Goal: Information Seeking & Learning: Learn about a topic

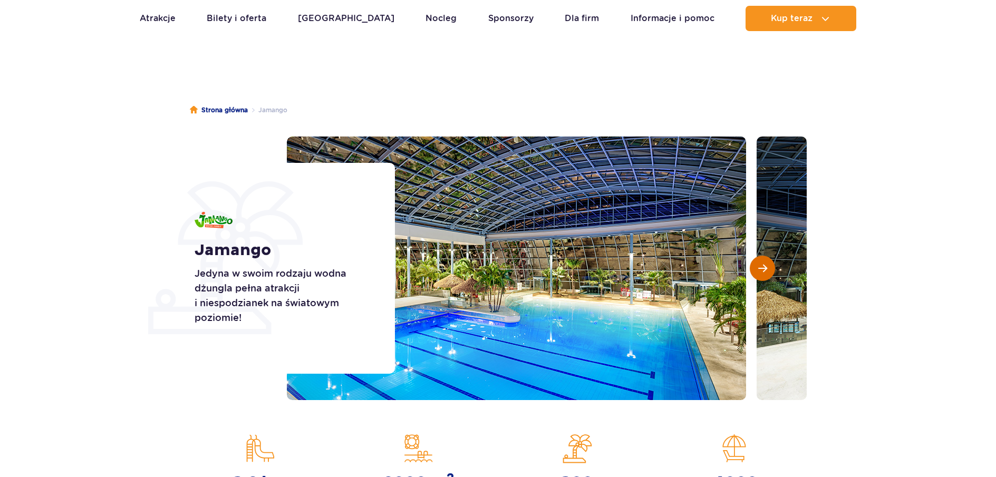
scroll to position [53, 0]
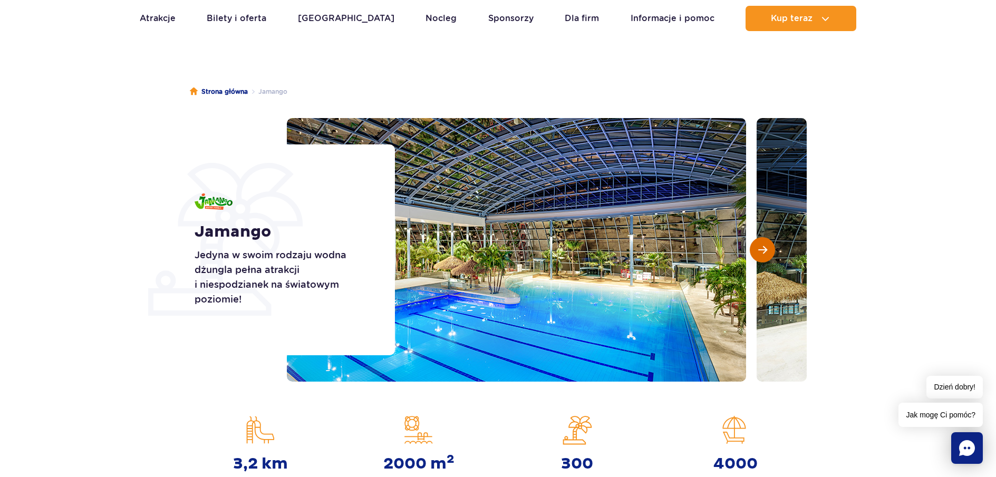
click at [761, 248] on span "Następny slajd" at bounding box center [763, 249] width 9 height 9
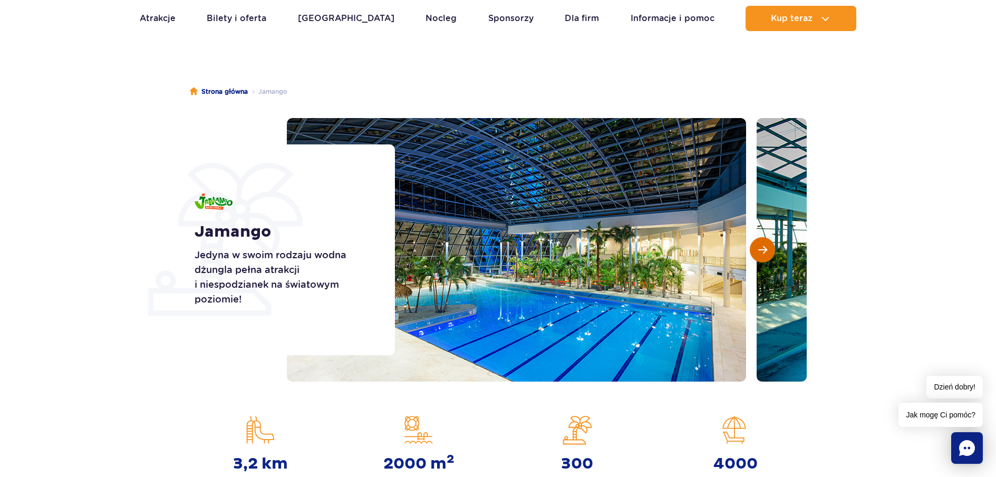
click at [761, 248] on span "Następny slajd" at bounding box center [763, 249] width 9 height 9
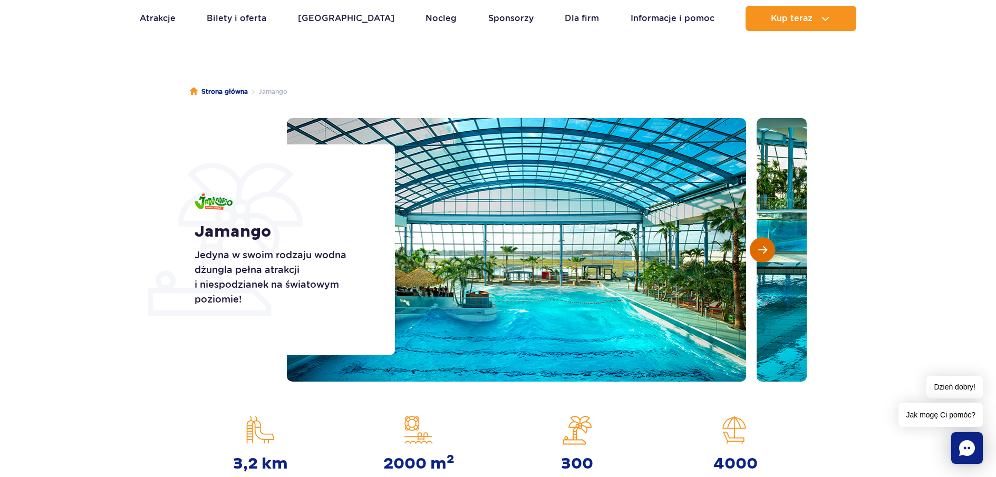
click at [761, 248] on span "Następny slajd" at bounding box center [763, 249] width 9 height 9
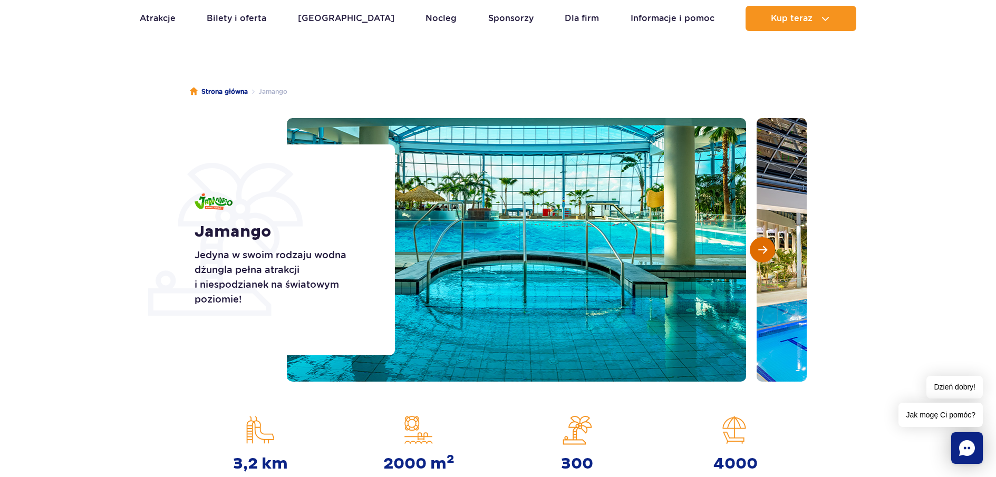
click at [761, 248] on span "Następny slajd" at bounding box center [763, 249] width 9 height 9
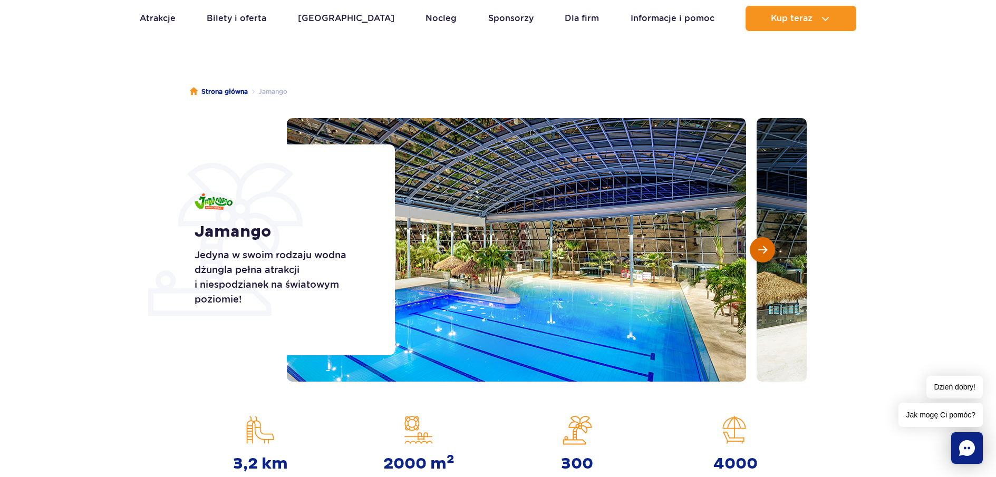
click at [762, 248] on span "Następny slajd" at bounding box center [763, 249] width 9 height 9
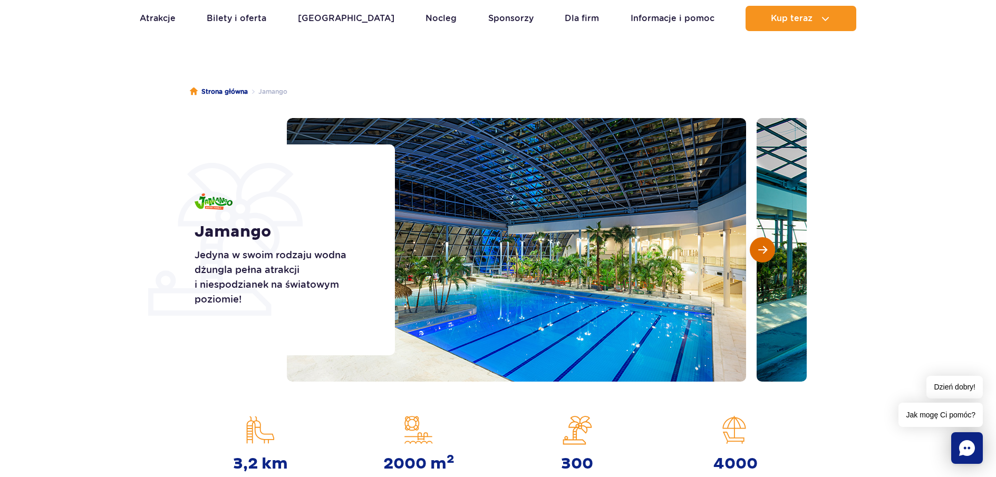
click at [762, 248] on span "Następny slajd" at bounding box center [763, 249] width 9 height 9
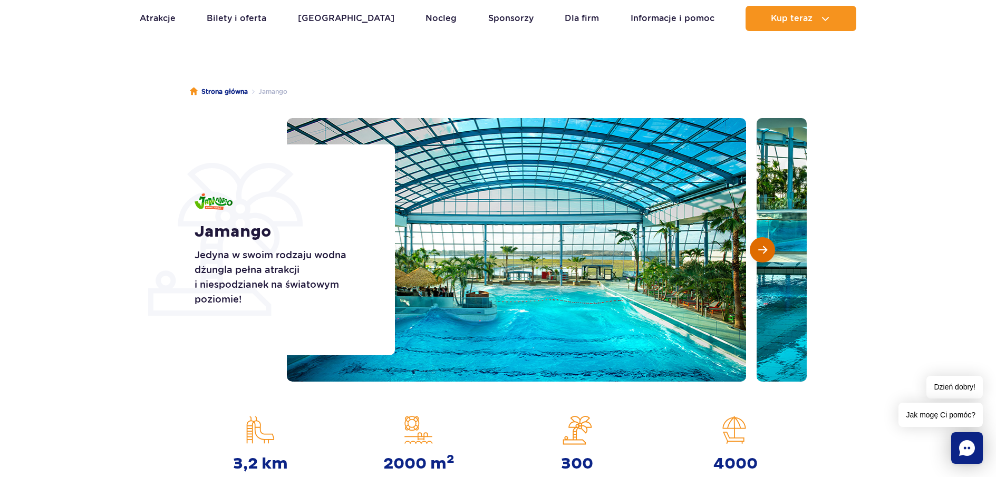
click at [762, 248] on span "Następny slajd" at bounding box center [763, 249] width 9 height 9
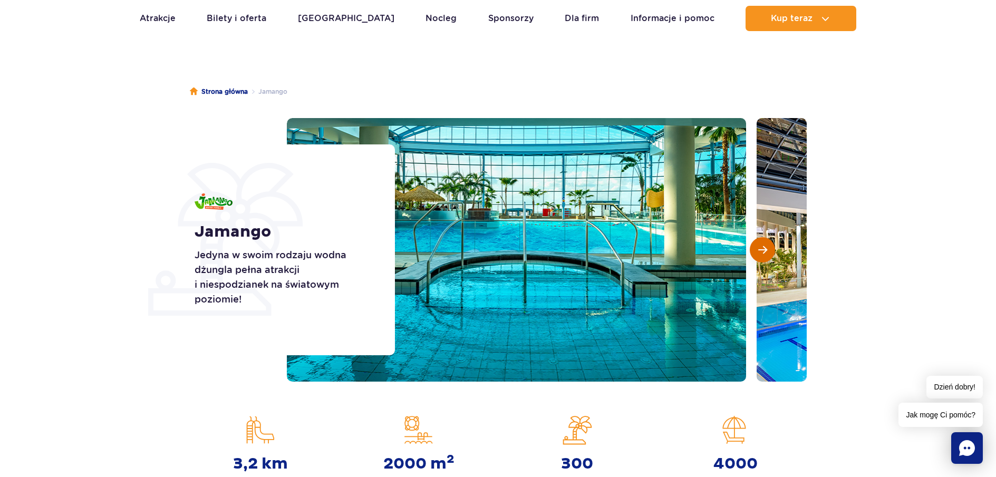
click at [762, 248] on span "Następny slajd" at bounding box center [763, 249] width 9 height 9
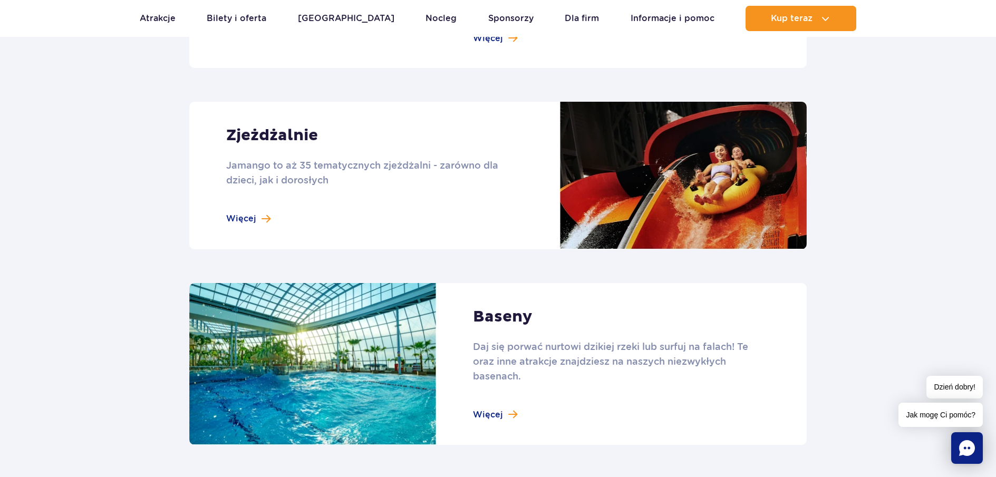
scroll to position [738, 0]
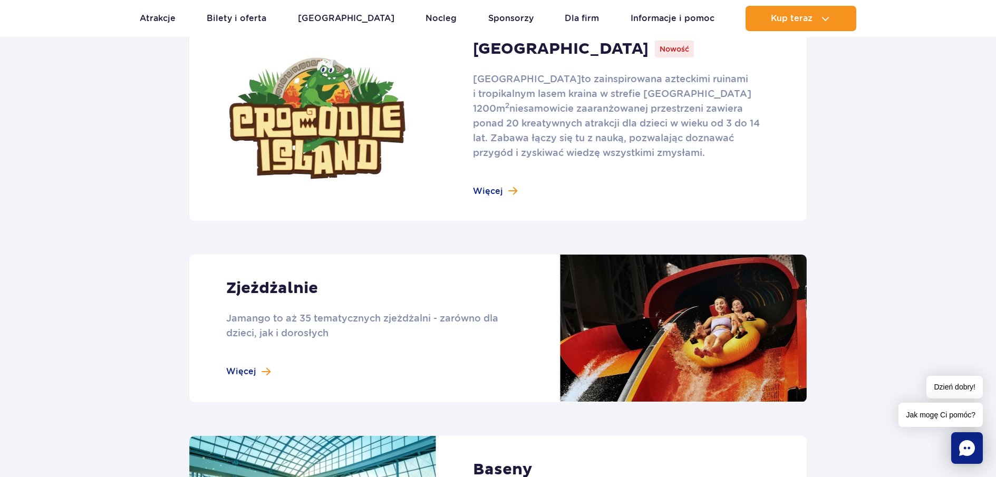
click at [287, 322] on link at bounding box center [498, 329] width 618 height 148
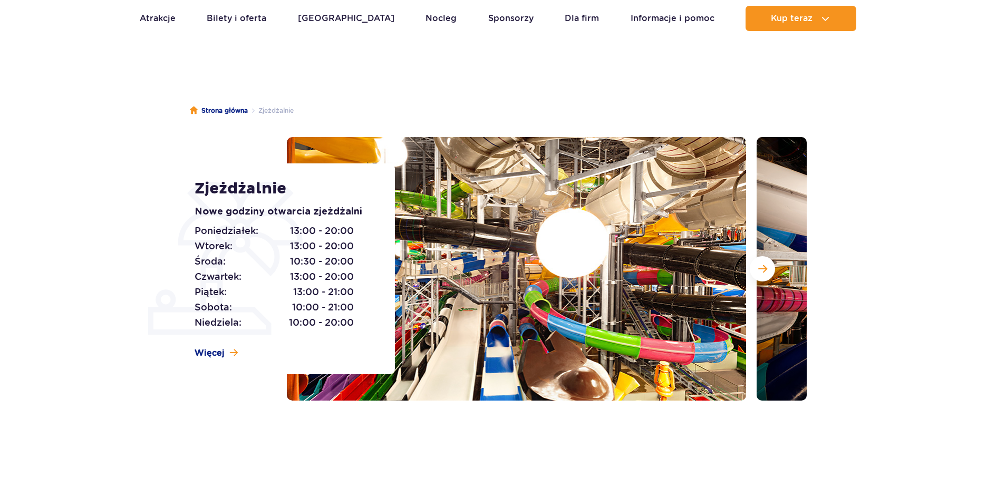
scroll to position [53, 0]
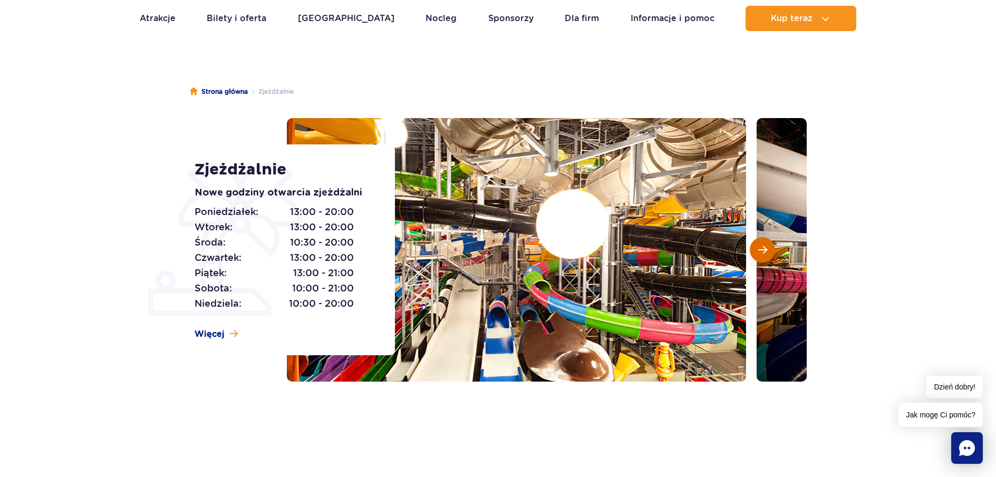
click at [762, 245] on span "Następny slajd" at bounding box center [763, 249] width 9 height 9
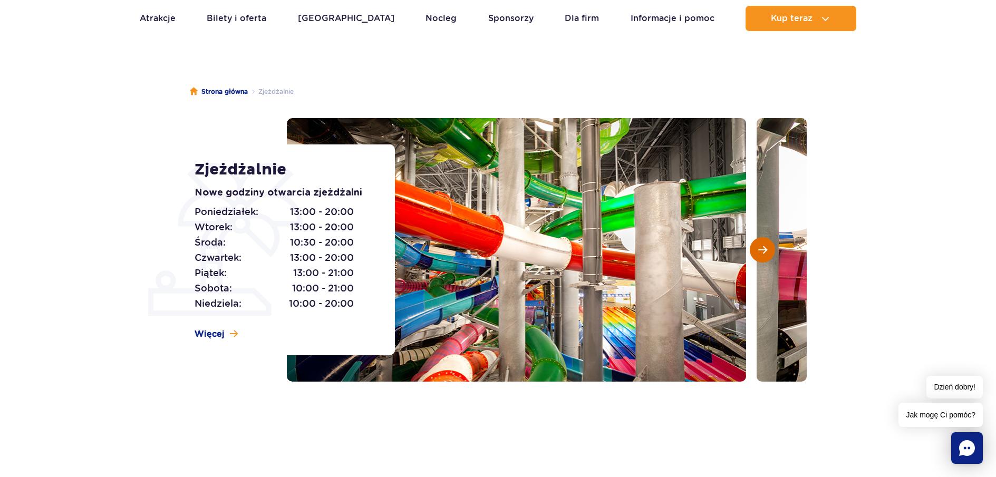
click at [762, 245] on span "Następny slajd" at bounding box center [763, 249] width 9 height 9
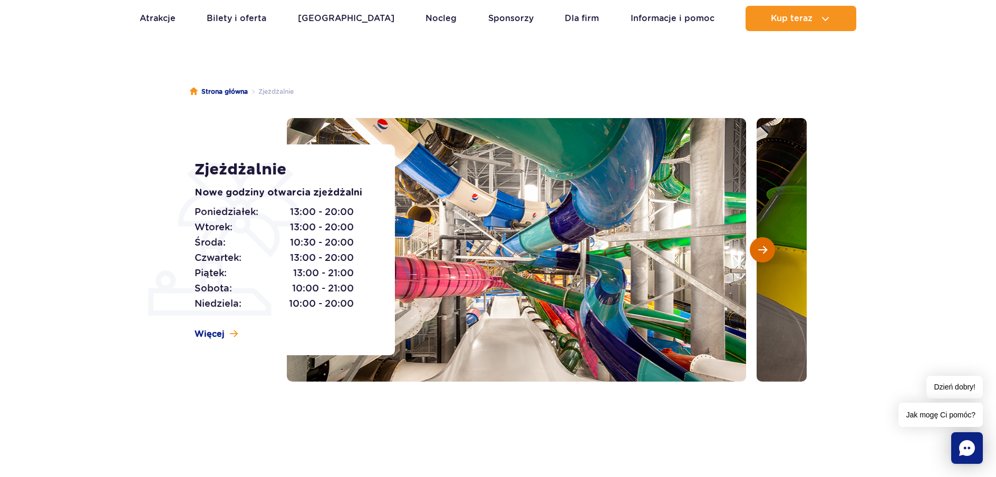
click at [762, 245] on span "Następny slajd" at bounding box center [763, 249] width 9 height 9
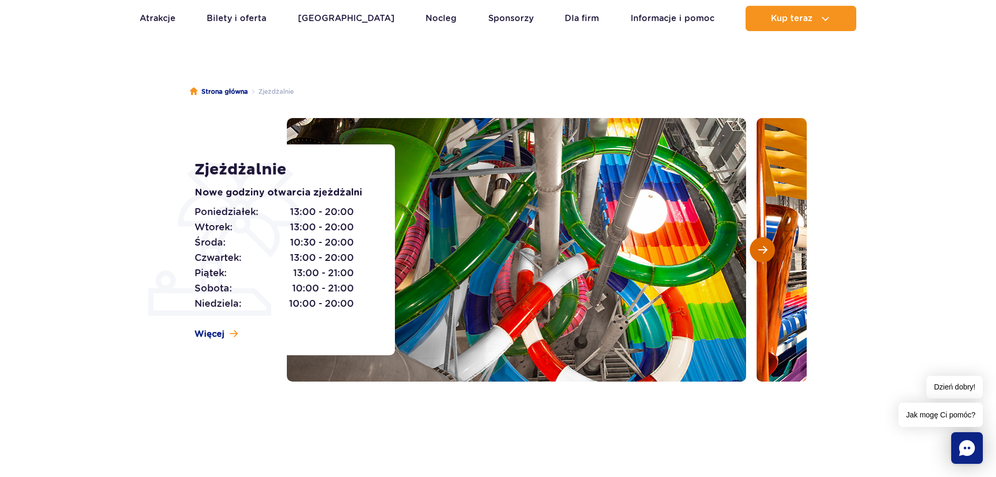
click at [762, 245] on span "Następny slajd" at bounding box center [763, 249] width 9 height 9
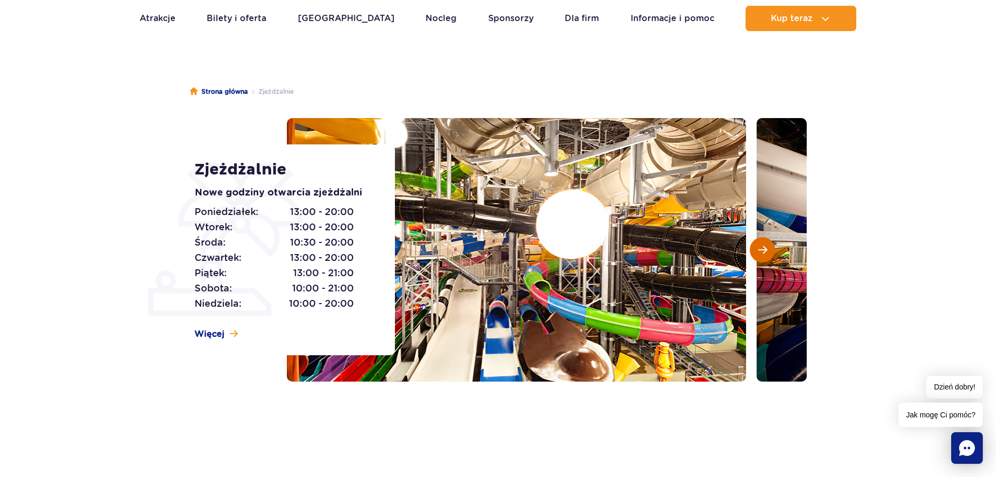
click at [762, 245] on span "Następny slajd" at bounding box center [763, 249] width 9 height 9
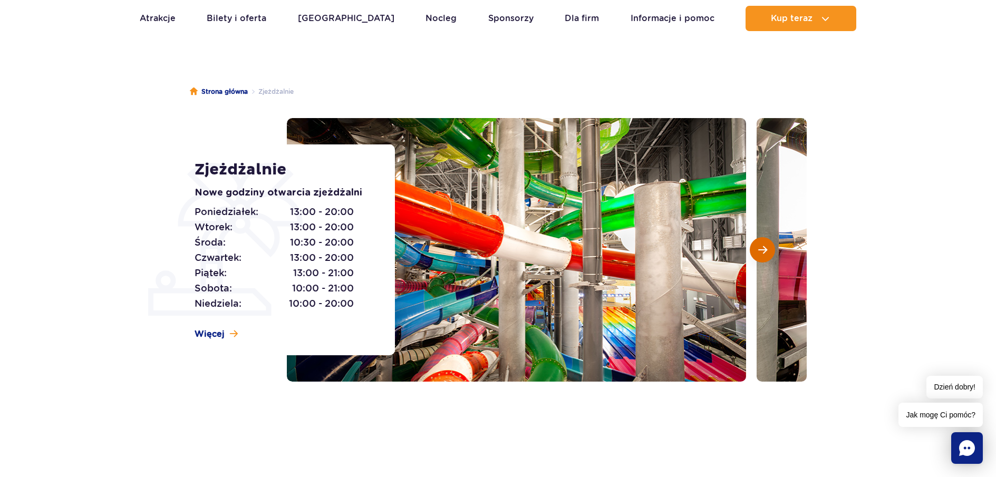
click at [763, 245] on span "Następny slajd" at bounding box center [763, 249] width 9 height 9
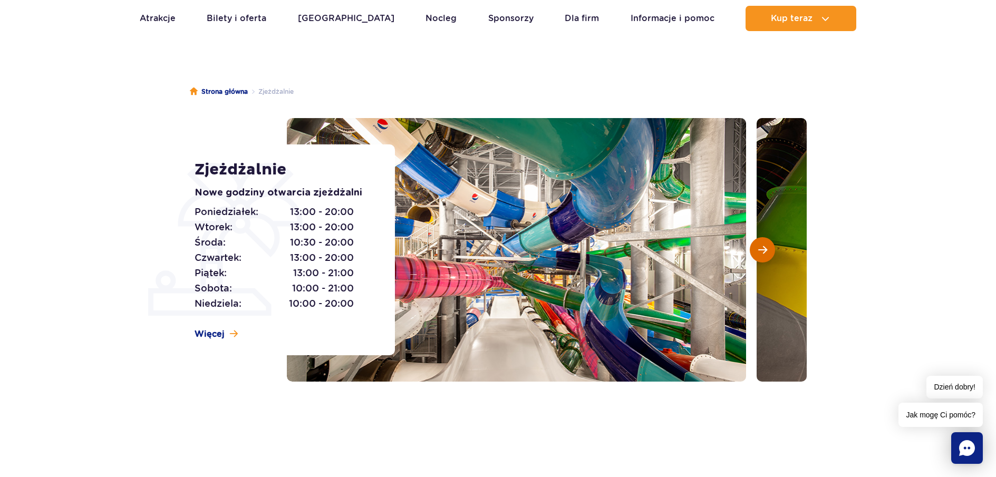
click at [763, 245] on span "Następny slajd" at bounding box center [763, 249] width 9 height 9
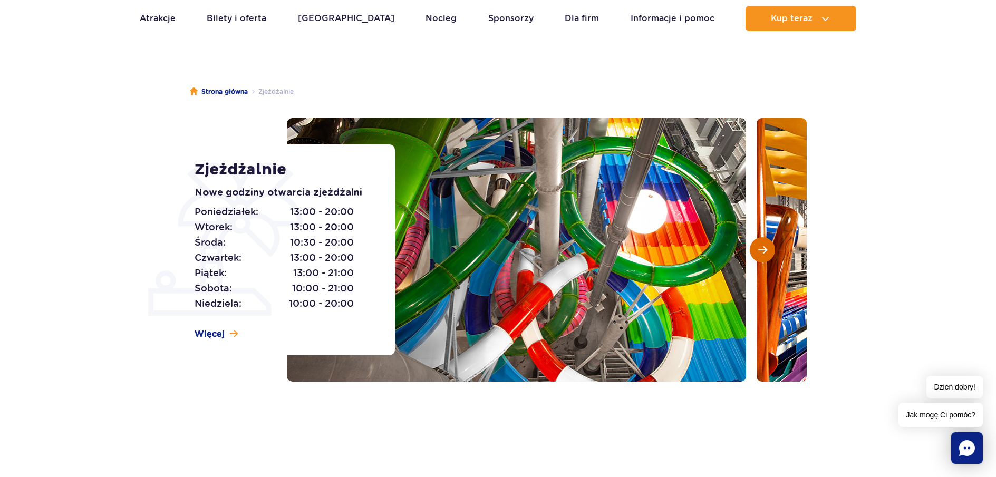
click at [763, 245] on span "Następny slajd" at bounding box center [763, 249] width 9 height 9
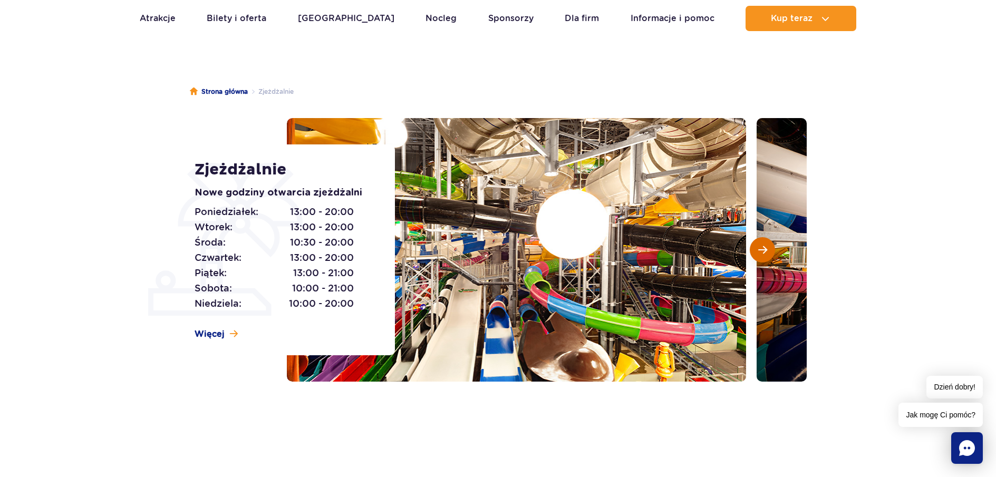
click at [763, 245] on span "Następny slajd" at bounding box center [763, 249] width 9 height 9
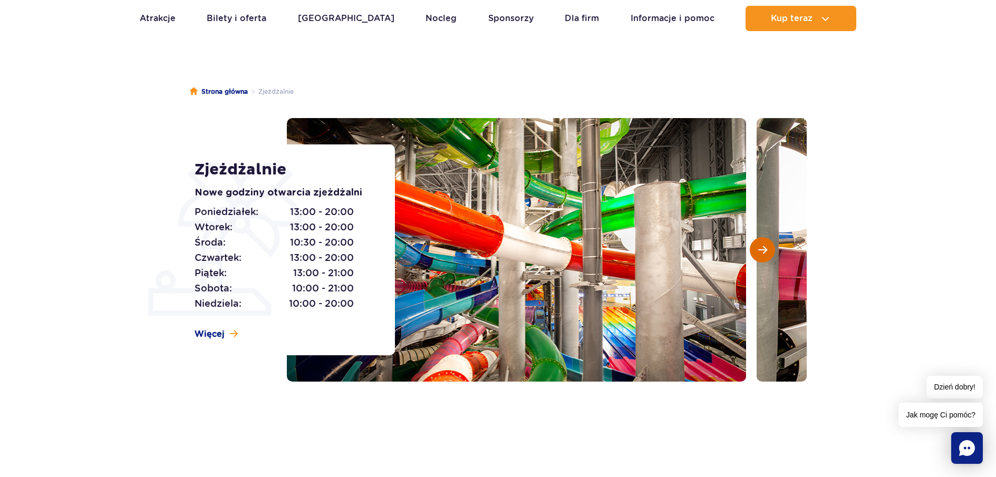
click at [763, 245] on span "Następny slajd" at bounding box center [763, 249] width 9 height 9
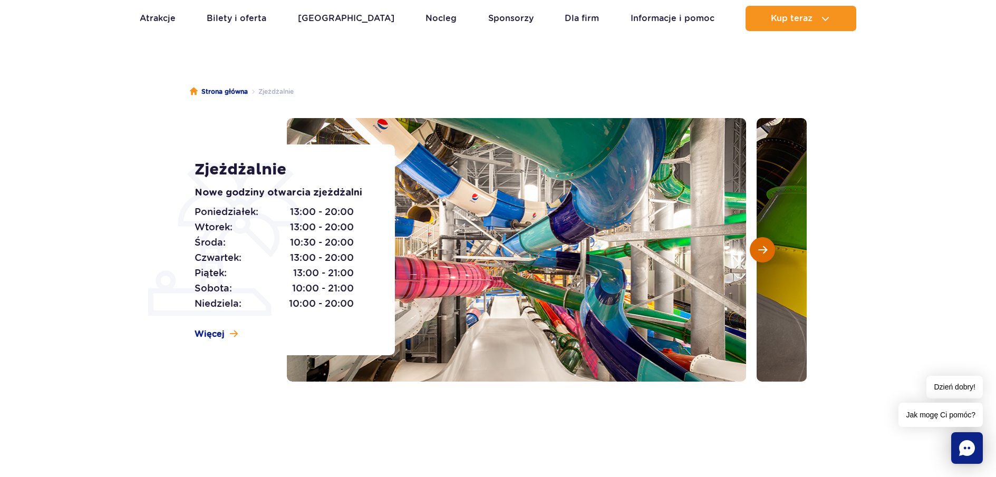
click at [766, 248] on span "Następny slajd" at bounding box center [763, 249] width 9 height 9
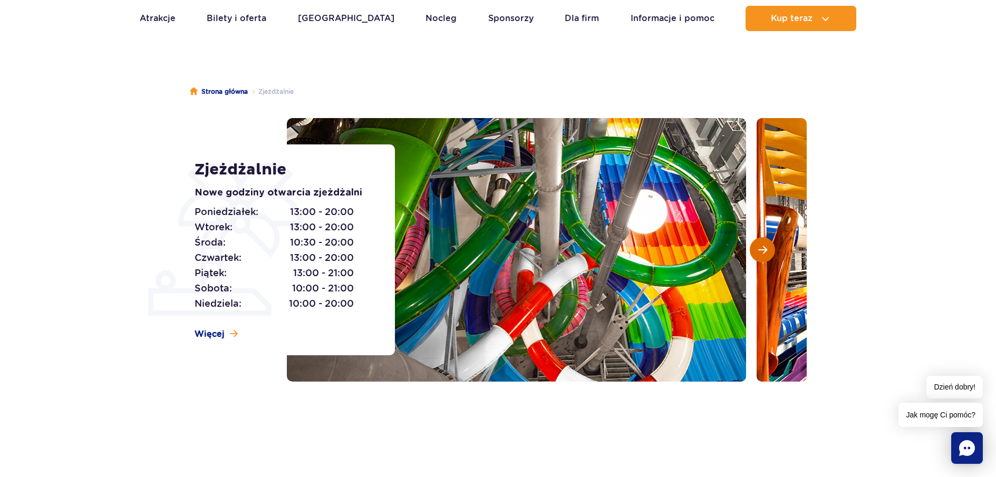
click at [765, 248] on span "Następny slajd" at bounding box center [763, 249] width 9 height 9
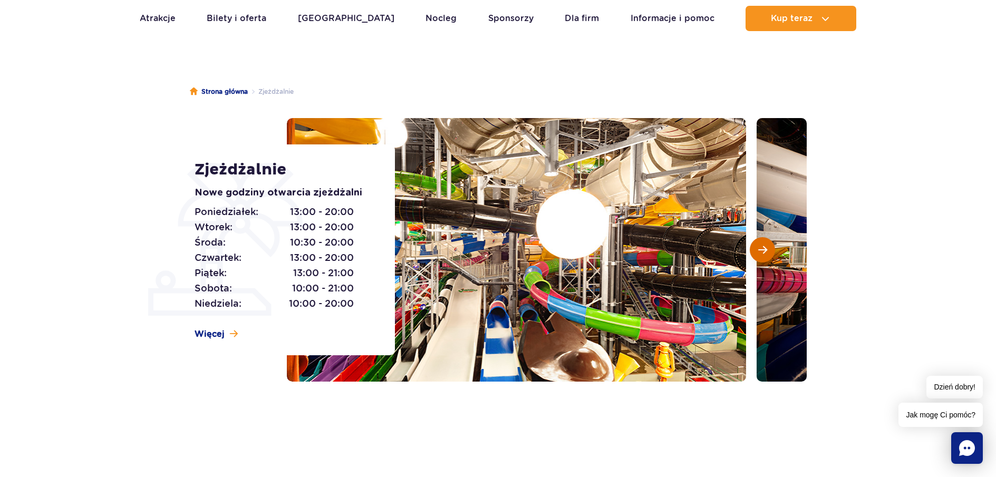
click at [765, 248] on span "Następny slajd" at bounding box center [763, 249] width 9 height 9
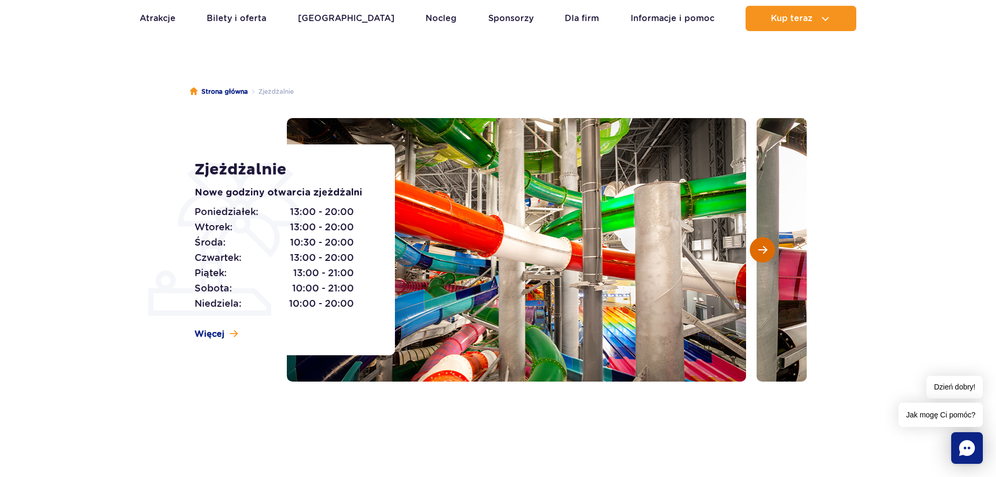
click at [765, 248] on span "Następny slajd" at bounding box center [763, 249] width 9 height 9
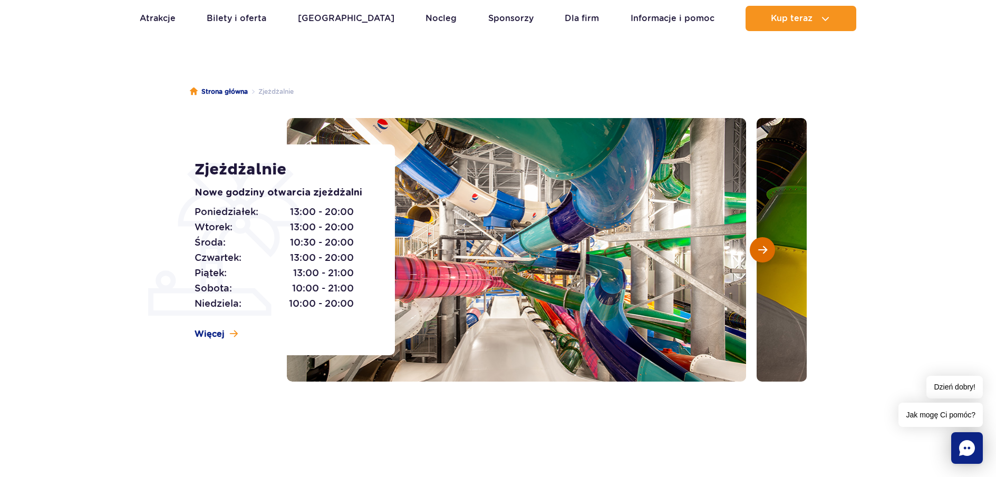
click at [765, 248] on span "Następny slajd" at bounding box center [763, 249] width 9 height 9
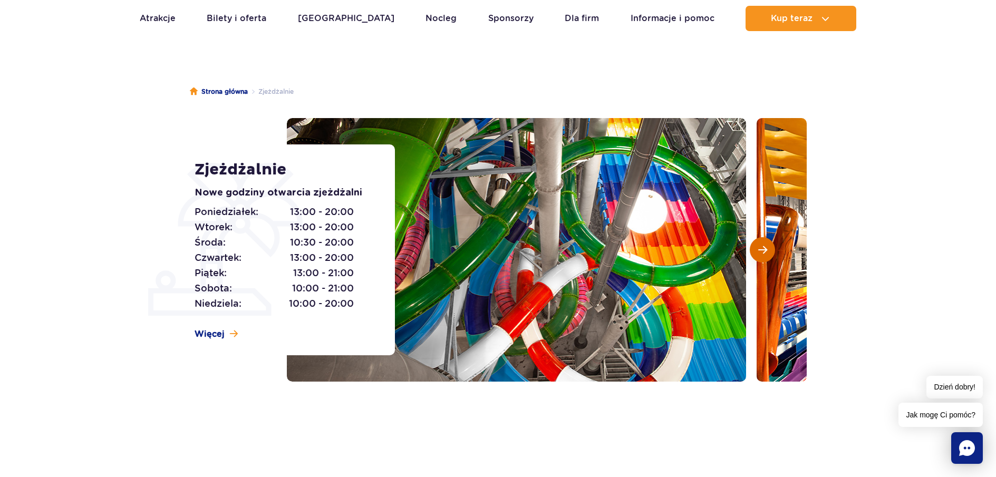
click at [765, 248] on span "Następny slajd" at bounding box center [763, 249] width 9 height 9
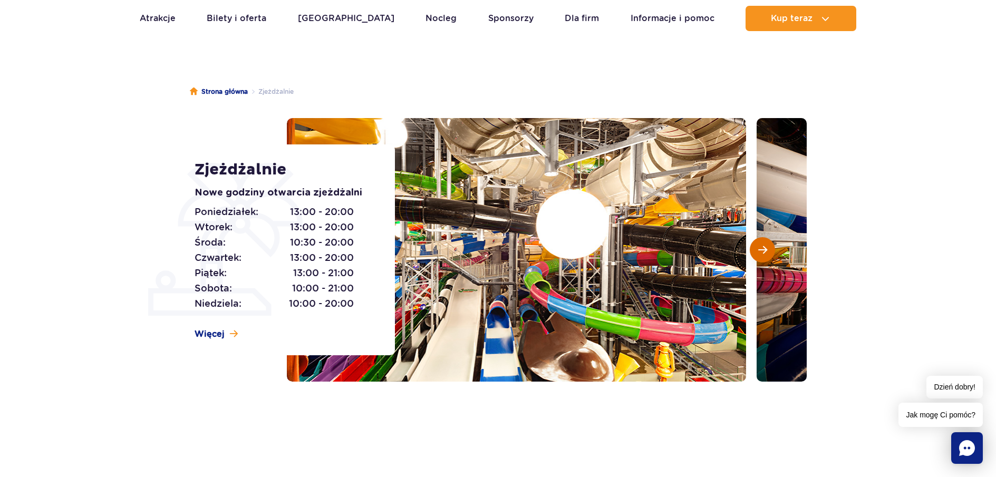
click at [765, 248] on span "Następny slajd" at bounding box center [763, 249] width 9 height 9
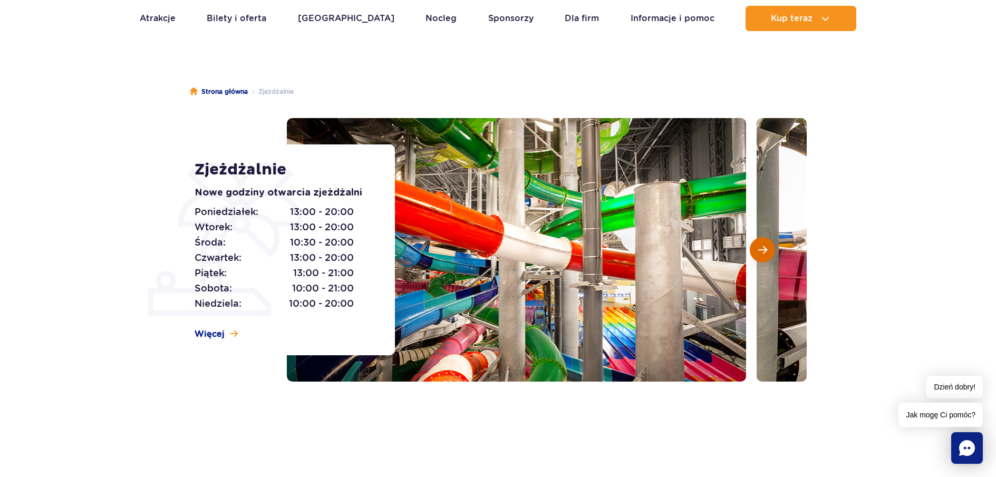
click at [765, 248] on span "Następny slajd" at bounding box center [763, 249] width 9 height 9
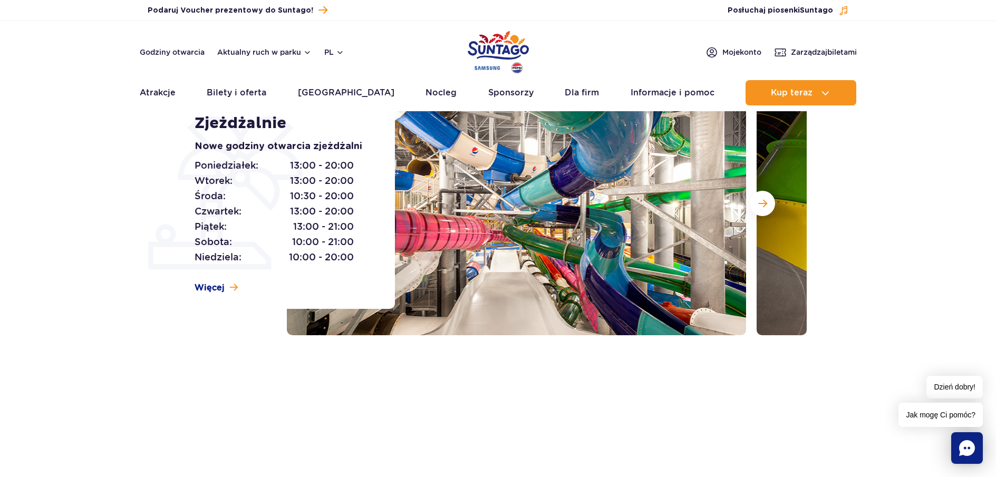
scroll to position [0, 0]
